Goal: Task Accomplishment & Management: Use online tool/utility

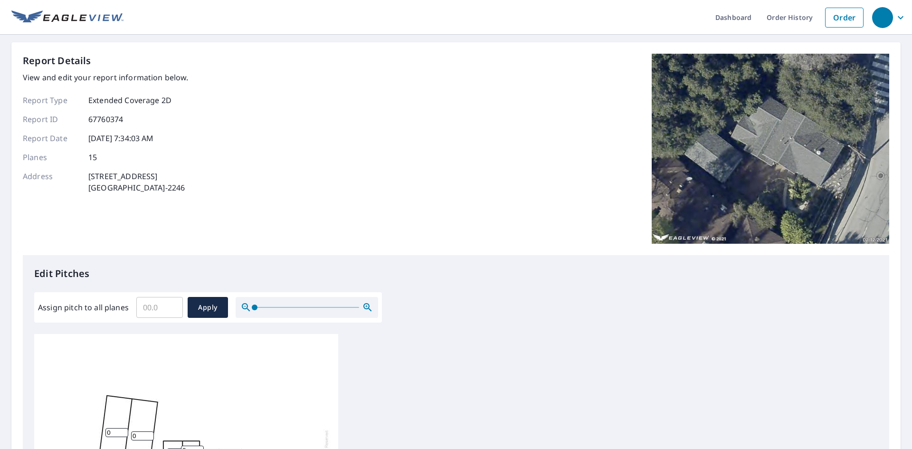
click at [166, 311] on input "Assign pitch to all planes" at bounding box center [159, 307] width 47 height 27
type input "3"
click at [209, 308] on span "Apply" at bounding box center [207, 308] width 25 height 12
type input "3"
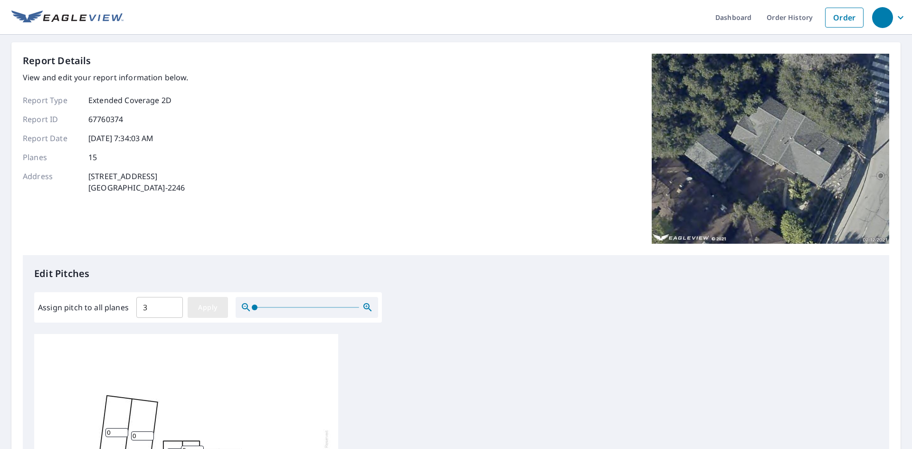
type input "3"
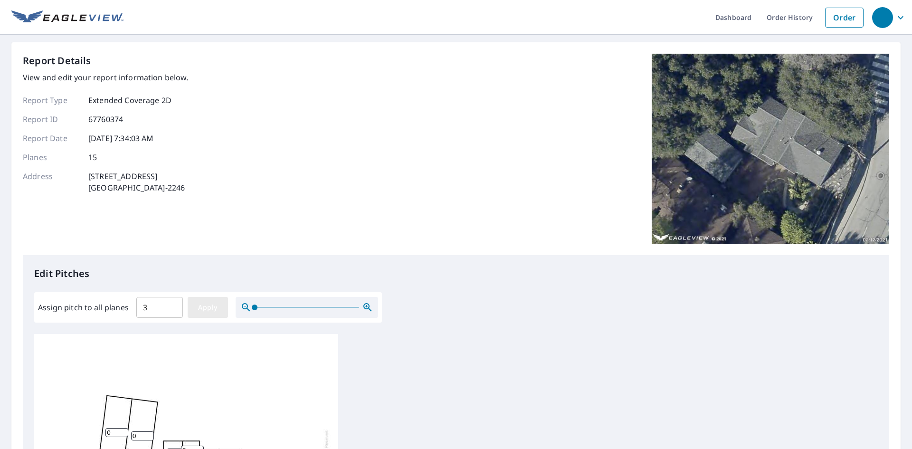
type input "3"
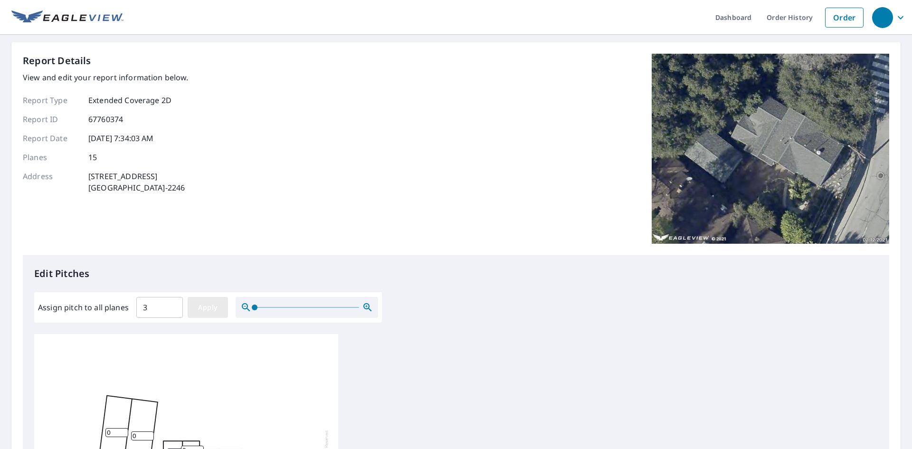
type input "3"
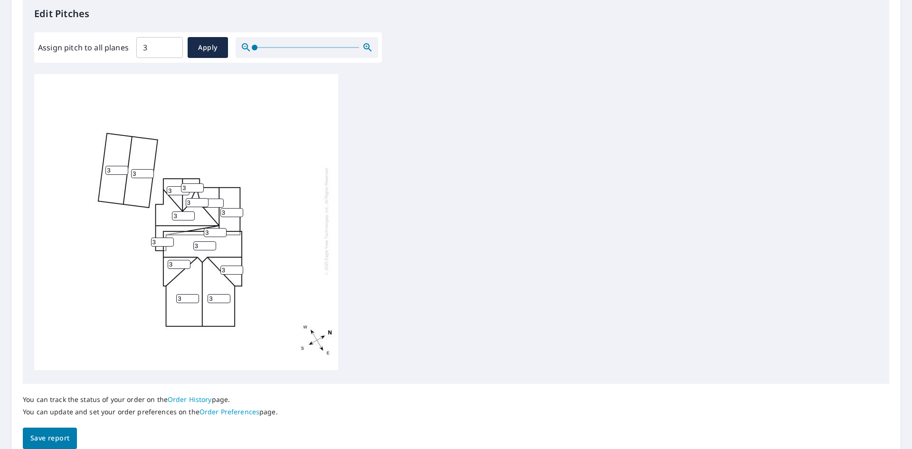
scroll to position [303, 0]
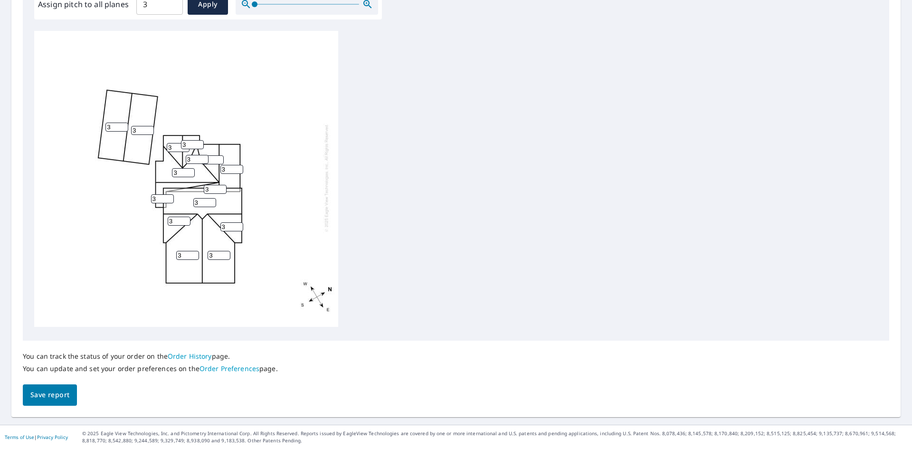
click at [65, 395] on span "Save report" at bounding box center [49, 395] width 39 height 12
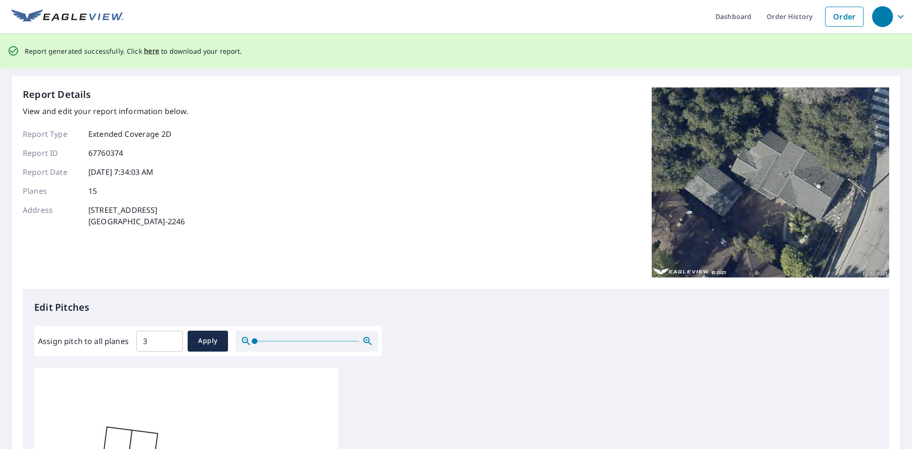
scroll to position [0, 0]
click at [146, 54] on span "here" at bounding box center [152, 52] width 16 height 12
